Goal: Check status: Check status

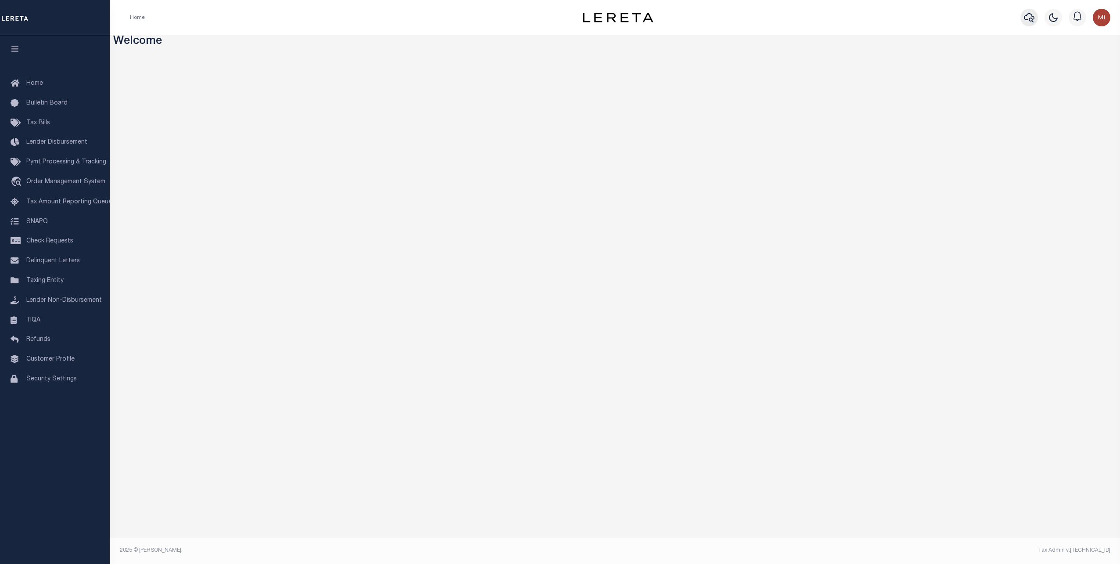
click at [1029, 18] on icon "button" at bounding box center [1029, 17] width 11 height 11
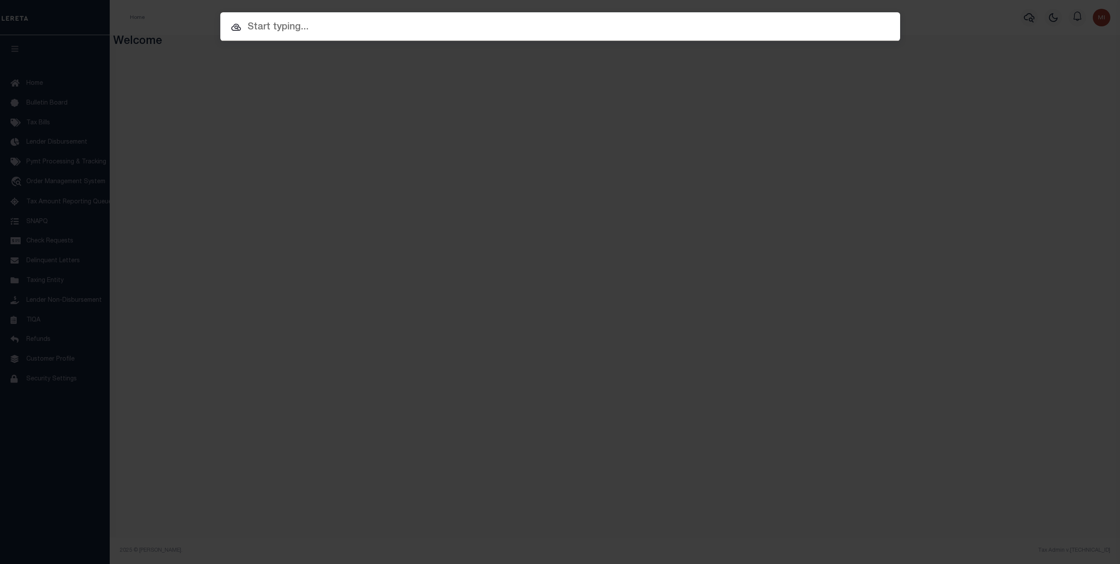
click at [332, 29] on input "text" at bounding box center [560, 27] width 680 height 15
paste input "3330514"
type input "3330514"
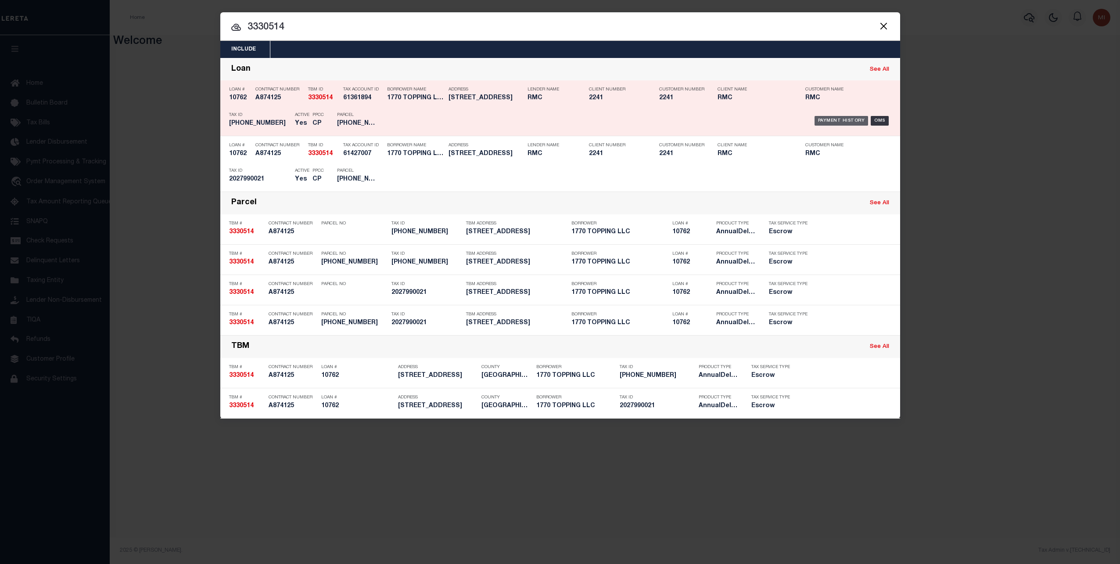
click at [846, 120] on div "Payment History" at bounding box center [842, 121] width 54 height 10
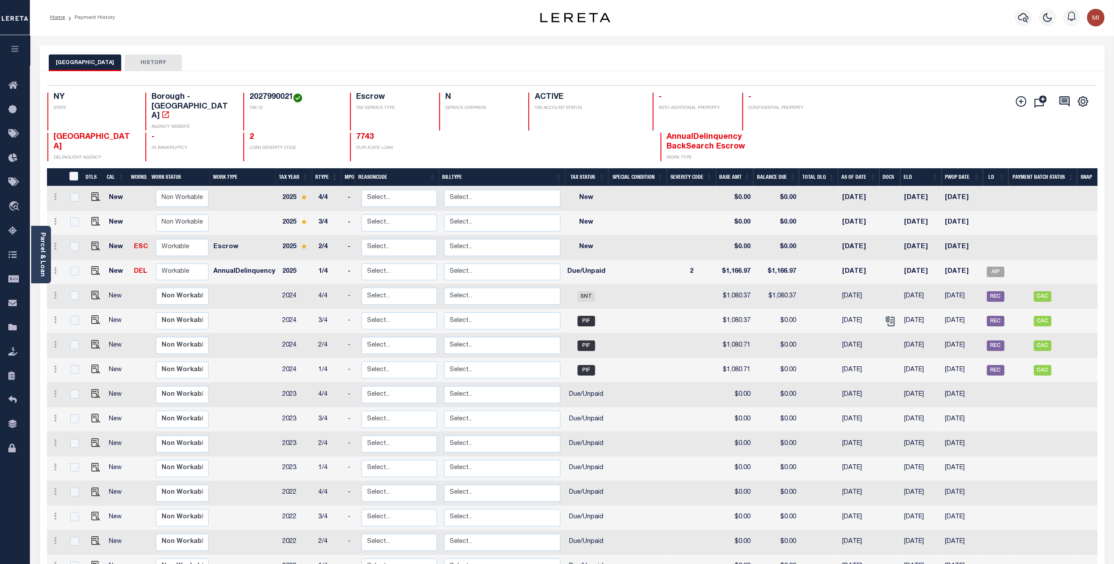
click at [914, 138] on div "BRONX CITY DELINQUENT AGENCY - IN BANKRUPTCY 2 LOAN SEVERITY CODE 7743 DUPLICAT…" at bounding box center [484, 147] width 874 height 29
click at [971, 93] on div "Add Installment Line Bad Parcel Fees" at bounding box center [1008, 127] width 175 height 68
